Goal: Task Accomplishment & Management: Complete application form

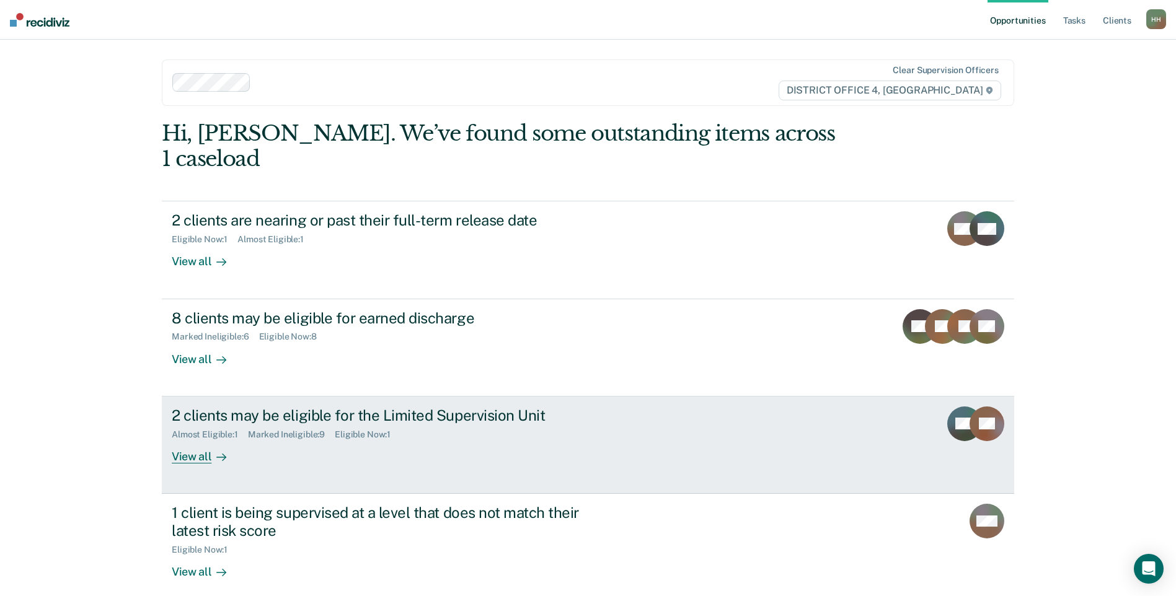
click at [310, 422] on div "2 clients may be eligible for the Limited Supervision Unit Almost Eligible : 1 …" at bounding box center [404, 435] width 465 height 57
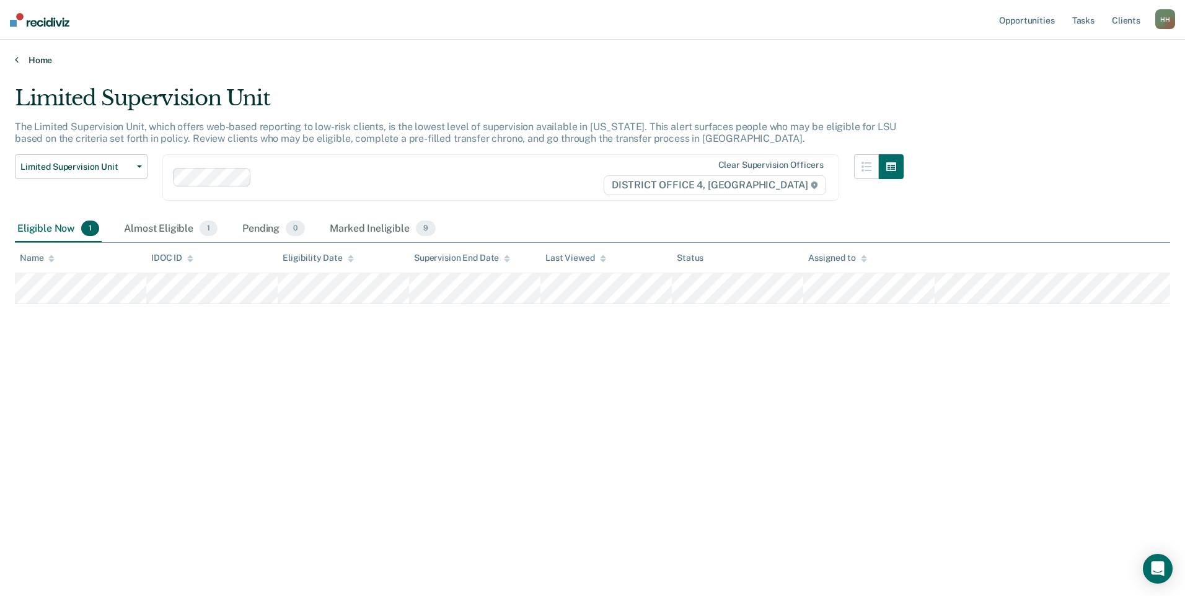
click at [15, 59] on icon at bounding box center [17, 60] width 4 height 10
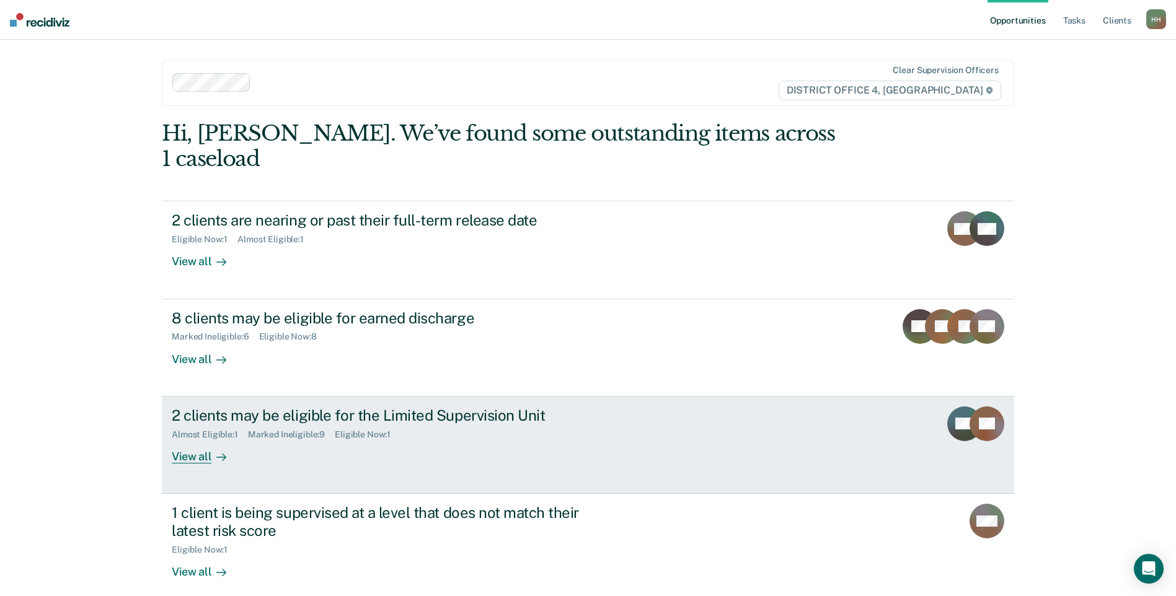
click at [284, 420] on div "2 clients may be eligible for the Limited Supervision Unit Almost Eligible : 1 …" at bounding box center [404, 435] width 465 height 57
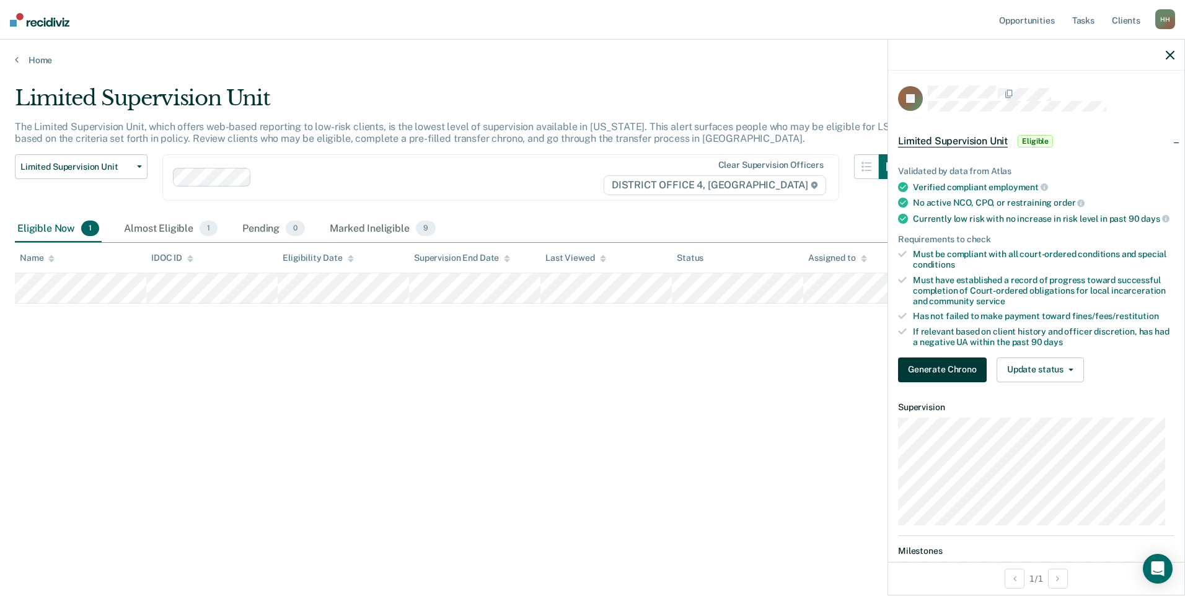
click at [943, 382] on button "Generate Chrono" at bounding box center [942, 370] width 89 height 25
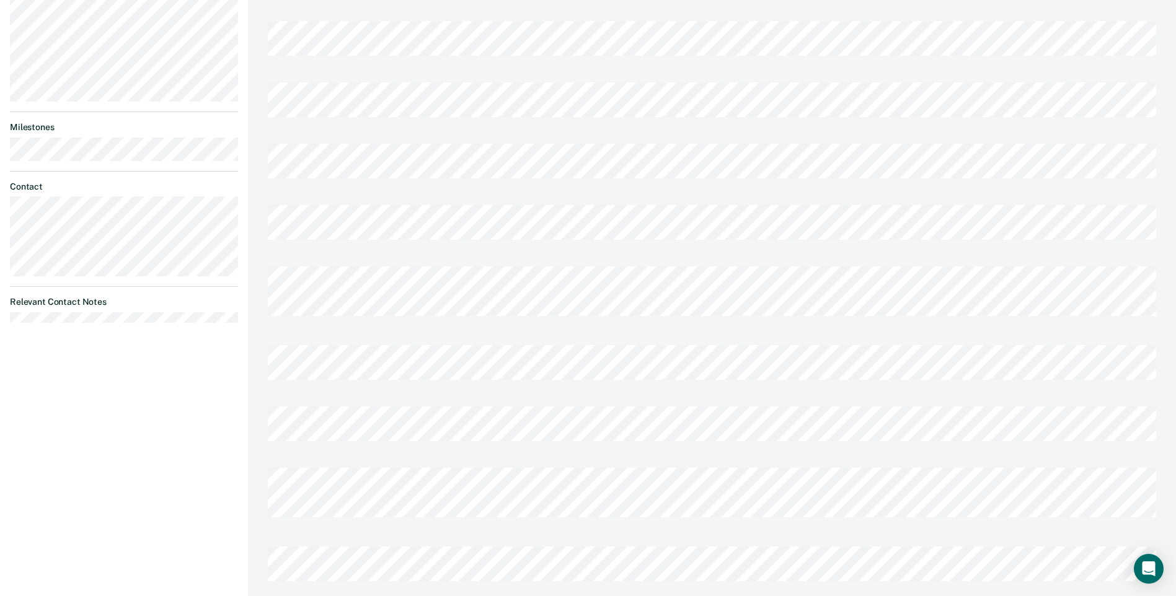
scroll to position [459, 0]
